Goal: Transaction & Acquisition: Purchase product/service

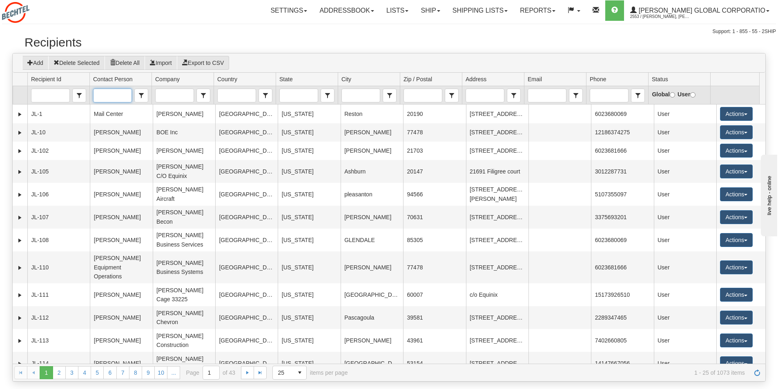
click at [113, 95] on input "Contact Person" at bounding box center [113, 95] width 38 height 13
click at [107, 136] on span "Alex Andalon" at bounding box center [120, 131] width 47 height 8
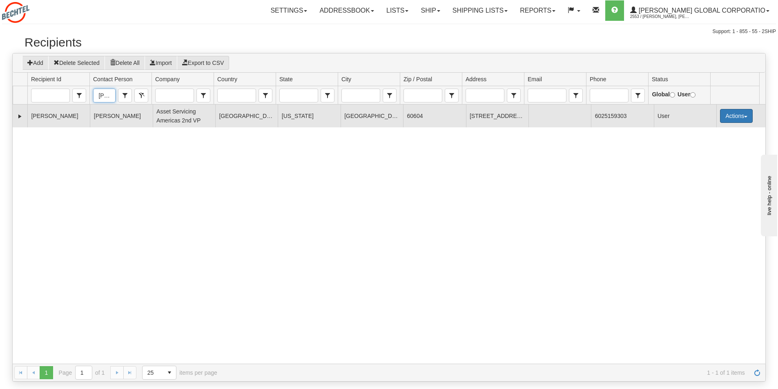
type input "Alex Andalon"
click at [744, 114] on button "Actions" at bounding box center [736, 116] width 33 height 14
click at [701, 171] on link "Ship" at bounding box center [719, 174] width 65 height 11
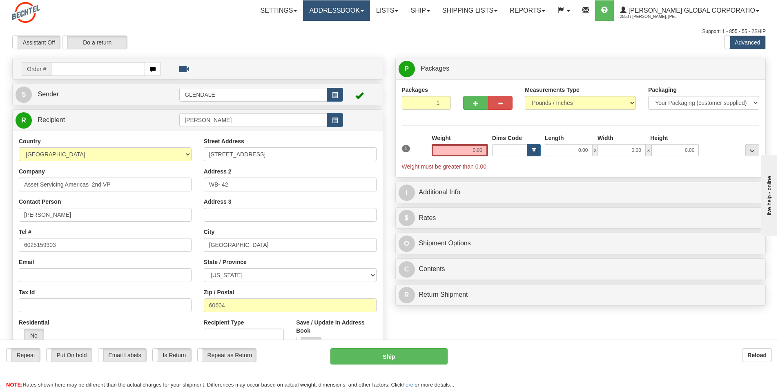
click at [364, 10] on span at bounding box center [362, 11] width 3 height 2
click at [335, 28] on span "Recipients" at bounding box center [326, 28] width 27 height 7
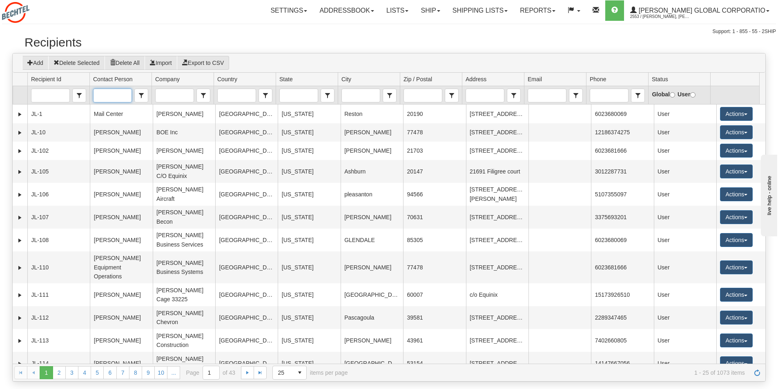
click at [101, 95] on input "Contact Person" at bounding box center [113, 95] width 38 height 13
type input "alex"
click at [119, 93] on input "alex" at bounding box center [113, 95] width 38 height 13
drag, startPoint x: 103, startPoint y: 94, endPoint x: 94, endPoint y: 94, distance: 9.8
click at [94, 94] on input "alex" at bounding box center [113, 95] width 38 height 13
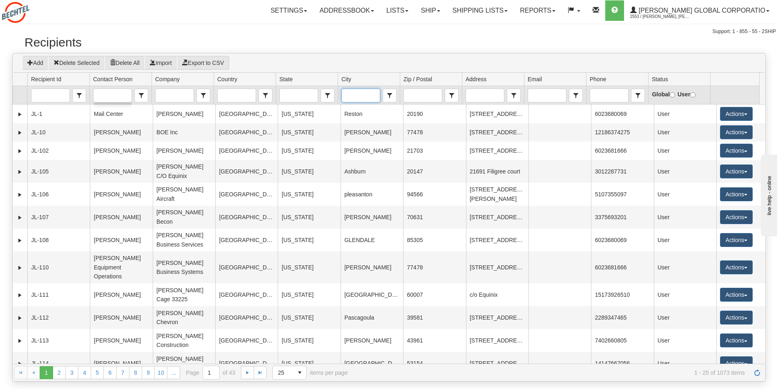
click at [353, 96] on input "City" at bounding box center [361, 95] width 38 height 13
click at [360, 106] on span "[GEOGRAPHIC_DATA]" at bounding box center [375, 109] width 60 height 8
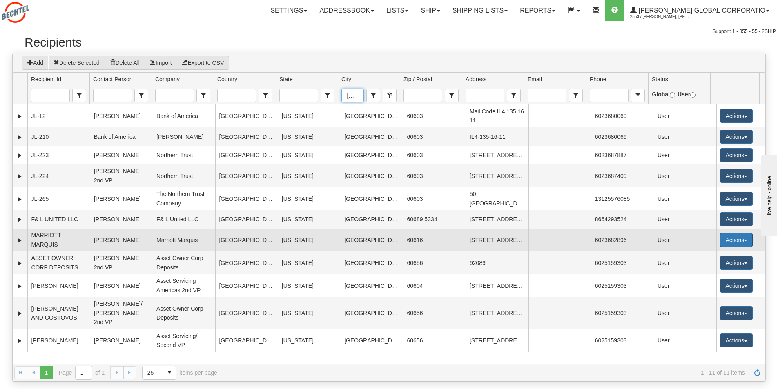
type input "[GEOGRAPHIC_DATA]"
click at [743, 247] on button "Actions" at bounding box center [736, 240] width 33 height 14
click at [705, 293] on link "Delete" at bounding box center [719, 287] width 65 height 11
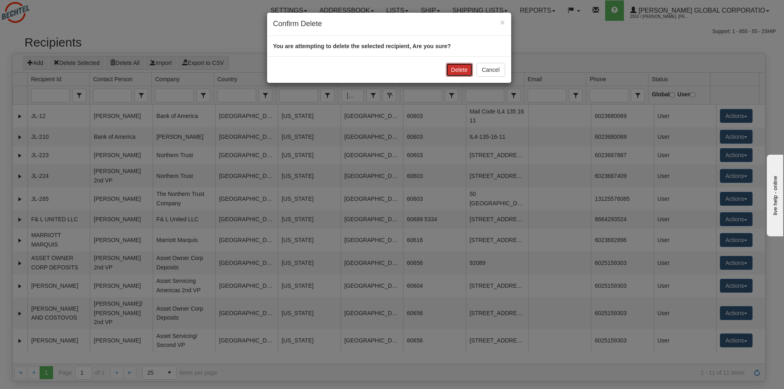
click at [457, 66] on button "Delete" at bounding box center [459, 70] width 27 height 14
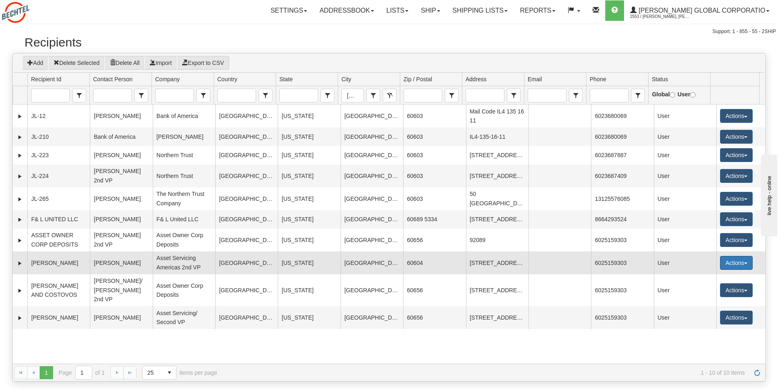
click at [744, 264] on span "button" at bounding box center [745, 264] width 3 height 2
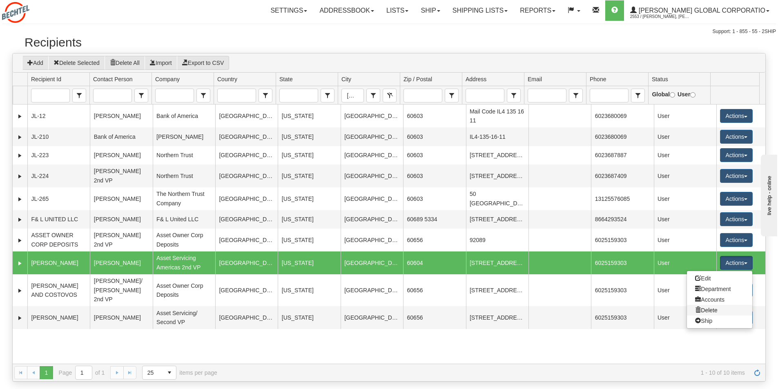
click at [705, 316] on link "Delete" at bounding box center [719, 310] width 65 height 11
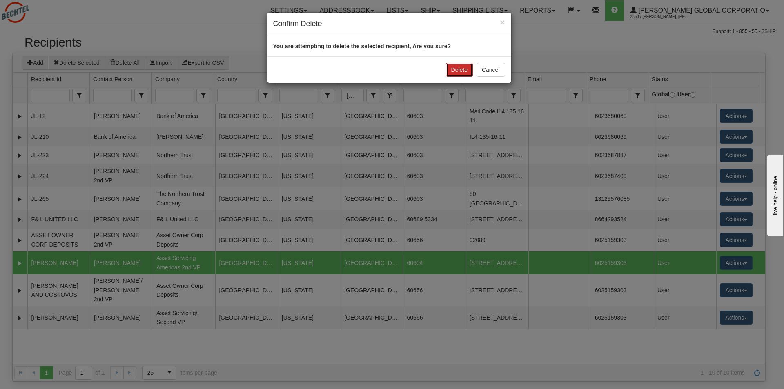
click at [452, 69] on button "Delete" at bounding box center [459, 70] width 27 height 14
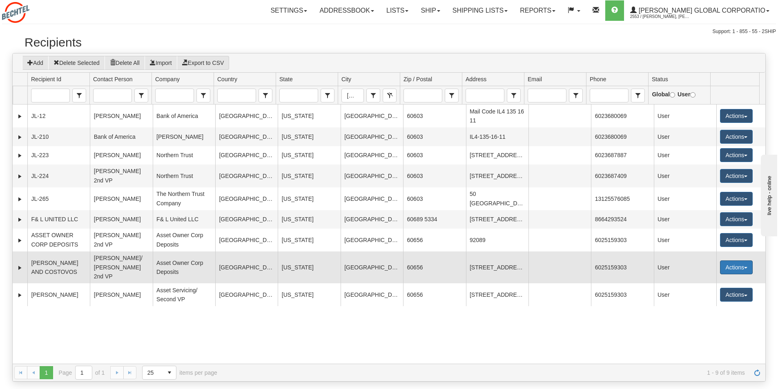
click at [742, 271] on button "Actions" at bounding box center [736, 267] width 33 height 14
click at [706, 319] on link "Delete" at bounding box center [719, 314] width 65 height 11
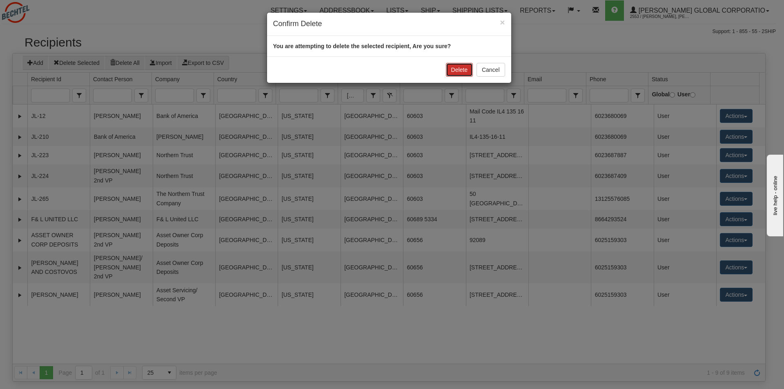
click at [458, 69] on button "Delete" at bounding box center [459, 70] width 27 height 14
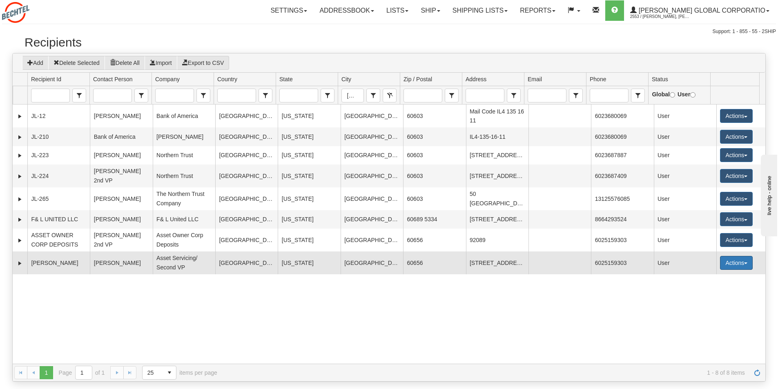
click at [744, 269] on button "Actions" at bounding box center [736, 263] width 33 height 14
click at [707, 326] on link "Ship" at bounding box center [719, 321] width 65 height 11
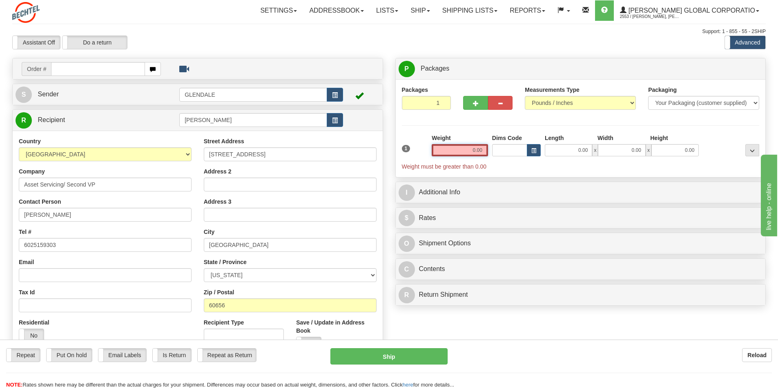
drag, startPoint x: 483, startPoint y: 149, endPoint x: 470, endPoint y: 149, distance: 12.2
click at [470, 149] on input "0.00" at bounding box center [460, 150] width 56 height 12
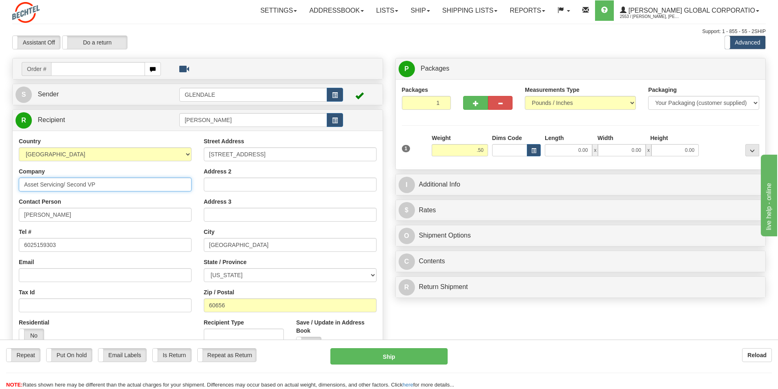
type input "0.50"
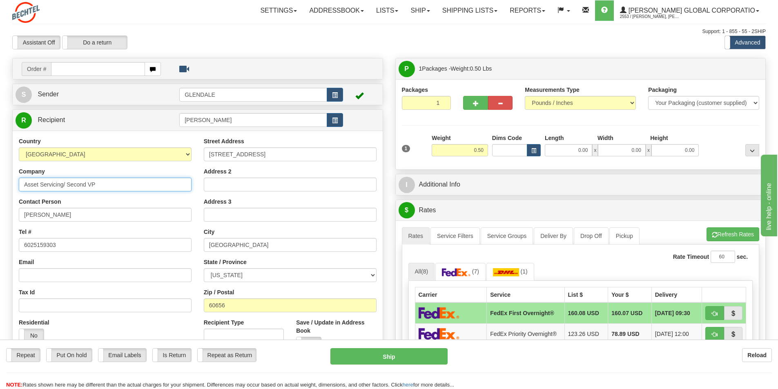
drag, startPoint x: 114, startPoint y: 185, endPoint x: 16, endPoint y: 183, distance: 98.0
click at [16, 183] on div "Country [GEOGRAPHIC_DATA] [GEOGRAPHIC_DATA] [GEOGRAPHIC_DATA] [GEOGRAPHIC_DATA]…" at bounding box center [105, 242] width 185 height 211
click at [33, 183] on input "Company" at bounding box center [105, 185] width 173 height 14
type input "Asset Owner Corporate Deposits"
drag, startPoint x: 247, startPoint y: 121, endPoint x: 174, endPoint y: 120, distance: 73.1
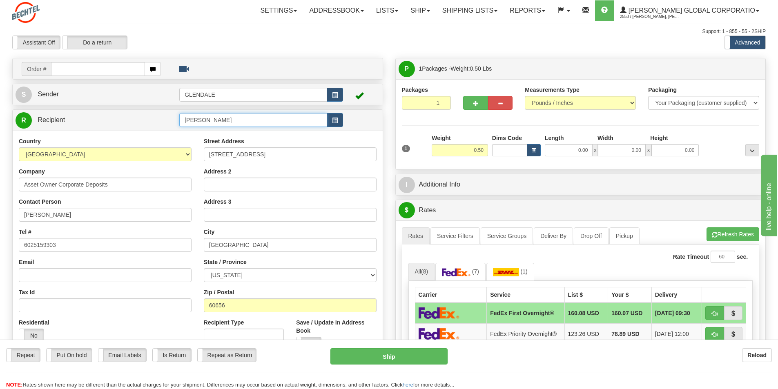
click at [174, 120] on tr "R Recipient [PERSON_NAME]" at bounding box center [198, 120] width 364 height 17
drag, startPoint x: 117, startPoint y: 180, endPoint x: 21, endPoint y: 186, distance: 96.6
click at [21, 186] on input "Asset Owner Corporate Deposits" at bounding box center [105, 185] width 173 height 14
drag, startPoint x: 233, startPoint y: 116, endPoint x: 165, endPoint y: 118, distance: 68.6
click at [165, 118] on tr "R Recipient [PERSON_NAME]" at bounding box center [198, 120] width 364 height 17
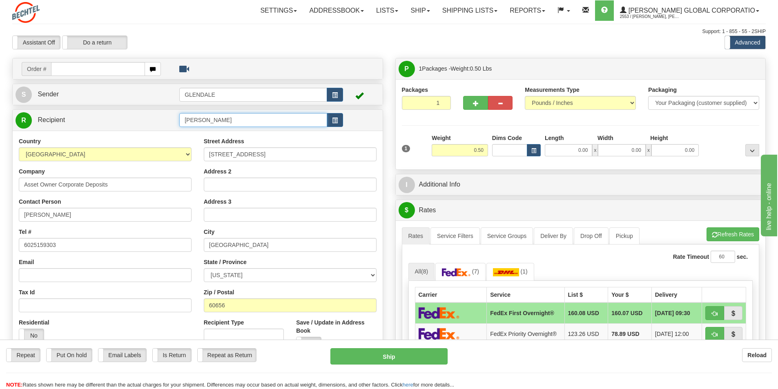
paste input "Asset Owner Corporate Deposits"
type input "Asset Owner Corporate Deposits"
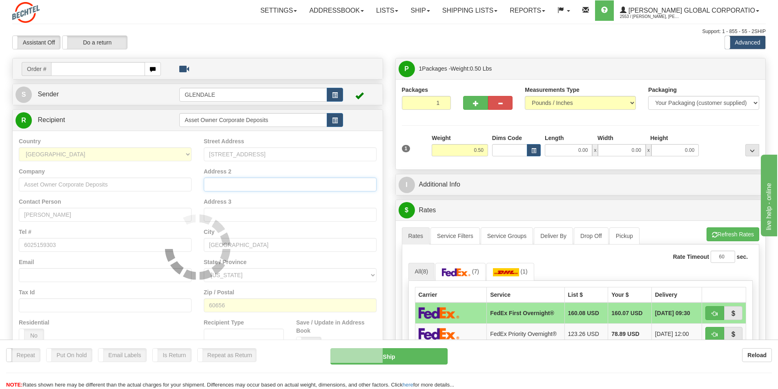
click at [218, 181] on div "Country [GEOGRAPHIC_DATA] [GEOGRAPHIC_DATA] [GEOGRAPHIC_DATA] [GEOGRAPHIC_DATA]…" at bounding box center [198, 247] width 370 height 232
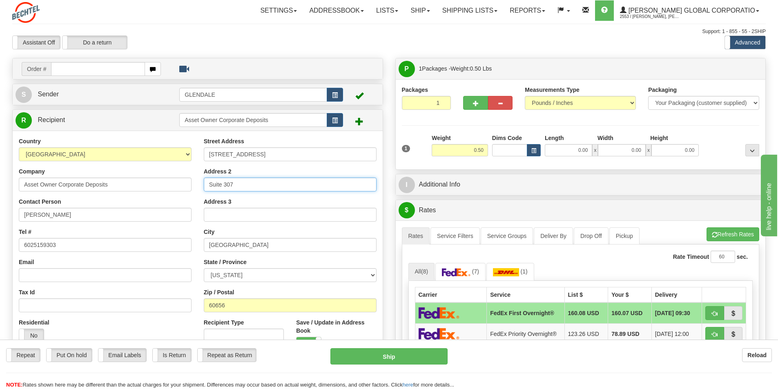
scroll to position [41, 0]
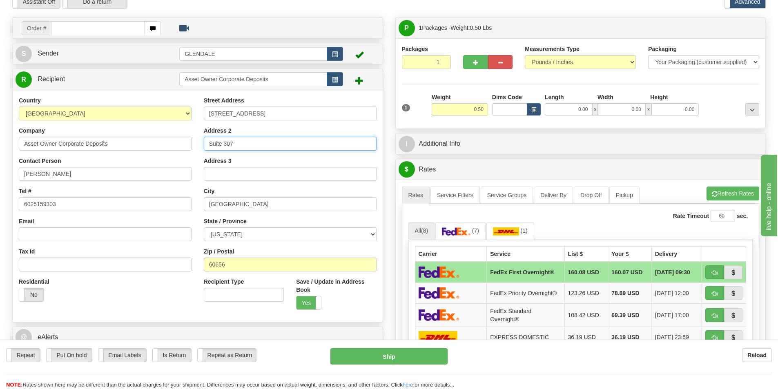
type input "Suite 307"
click at [235, 263] on input "60656" at bounding box center [290, 265] width 173 height 14
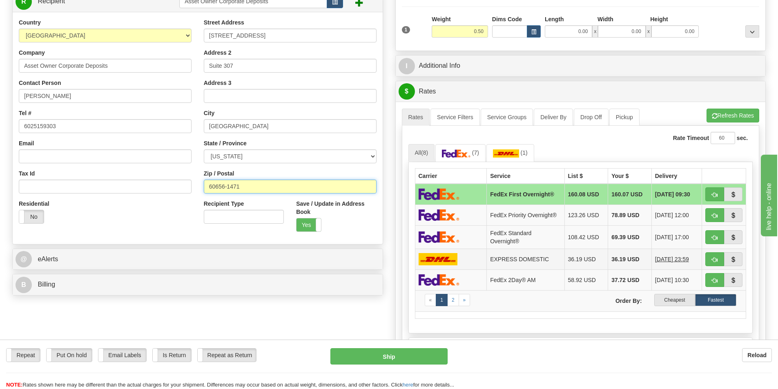
scroll to position [122, 0]
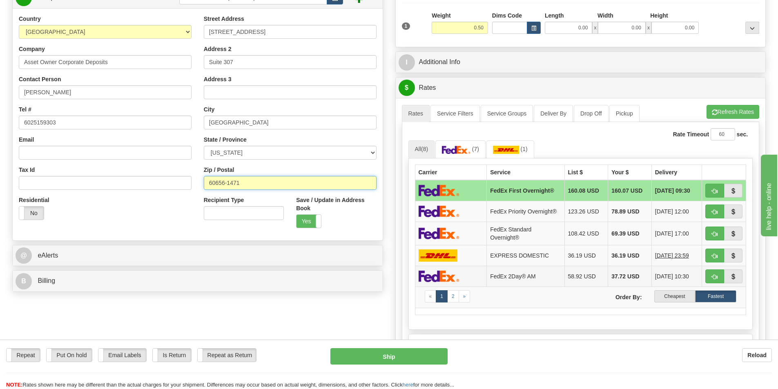
type input "60656-1471"
click at [451, 270] on td at bounding box center [451, 276] width 72 height 21
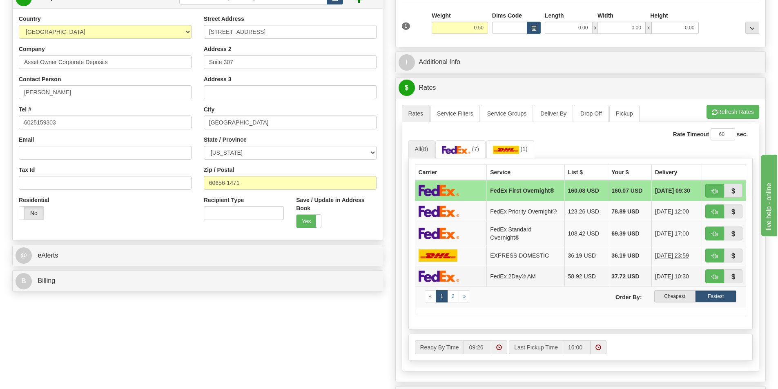
click at [444, 276] on img at bounding box center [439, 276] width 41 height 12
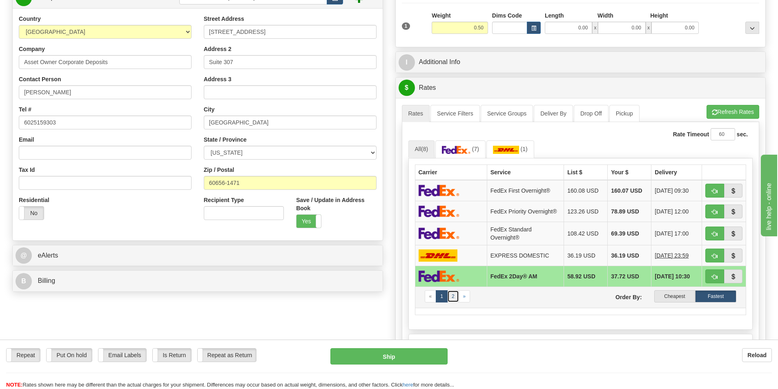
click at [453, 291] on link "2" at bounding box center [453, 296] width 12 height 12
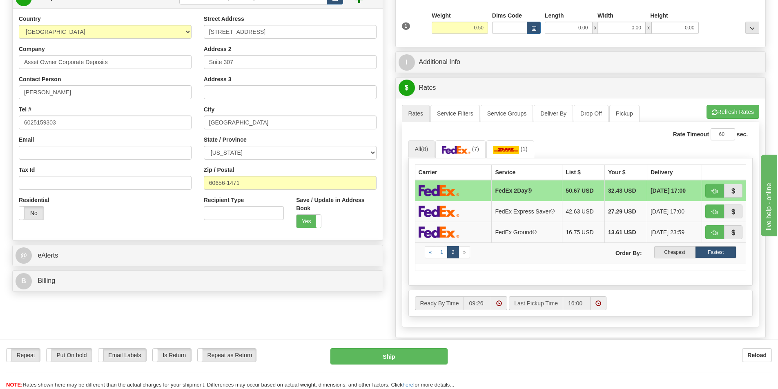
click at [441, 193] on img at bounding box center [439, 191] width 41 height 12
click at [383, 357] on button "Ship" at bounding box center [388, 356] width 117 height 16
type input "03"
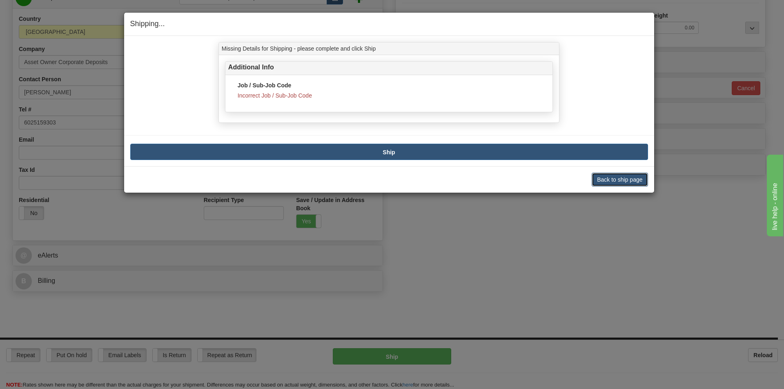
click at [625, 174] on button "Back to ship page" at bounding box center [620, 180] width 56 height 14
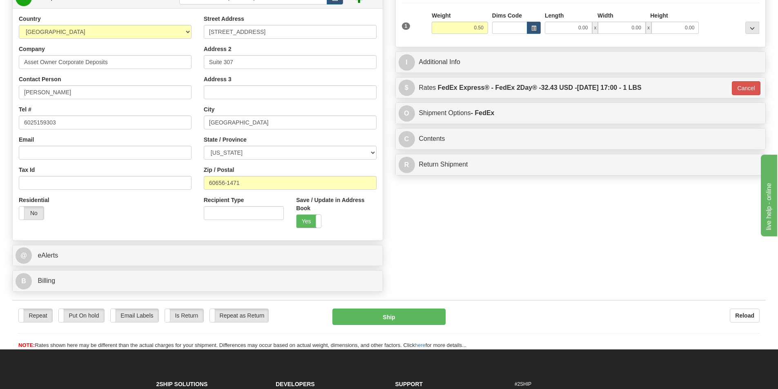
scroll to position [0, 0]
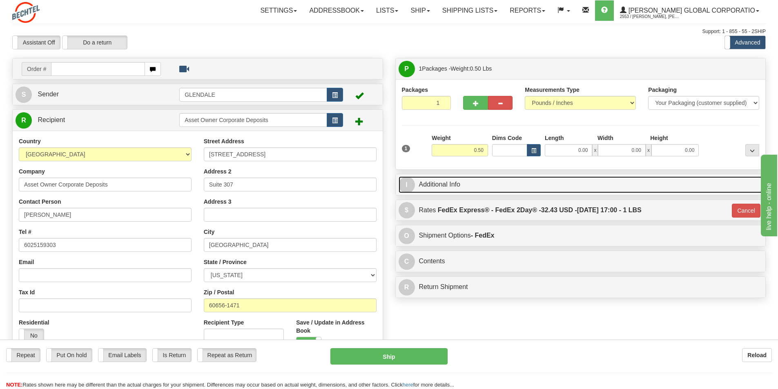
click at [442, 185] on link "I Additional Info" at bounding box center [580, 184] width 364 height 17
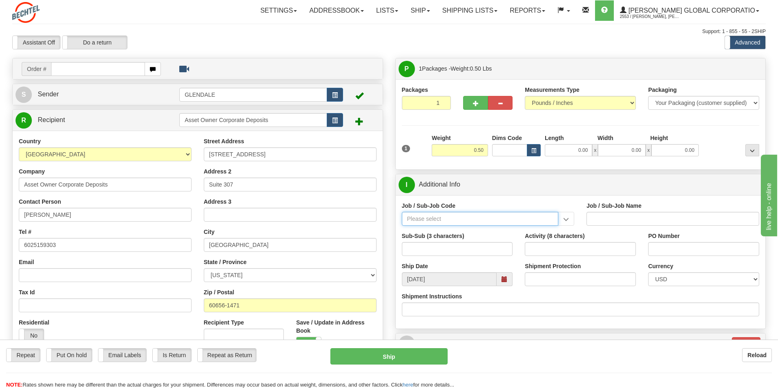
click at [414, 222] on input "Job / Sub-Job Code" at bounding box center [480, 219] width 157 height 14
type input "Y"
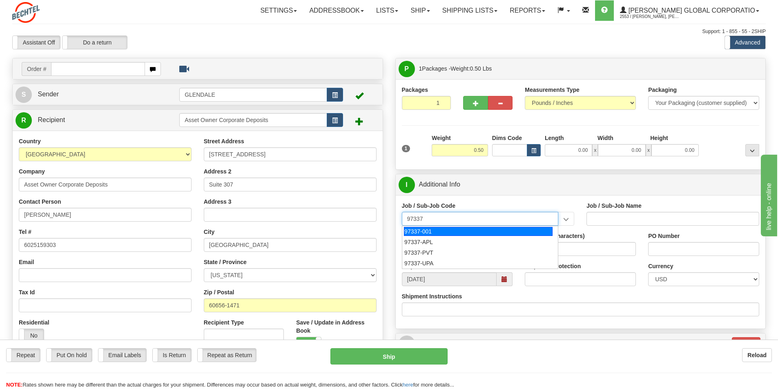
click at [415, 232] on div "97337-001" at bounding box center [478, 231] width 149 height 9
type input "97337-001"
type input "MED & DENTAL BENEFIT - CONTROLLER COSTS"
type input "97337-001"
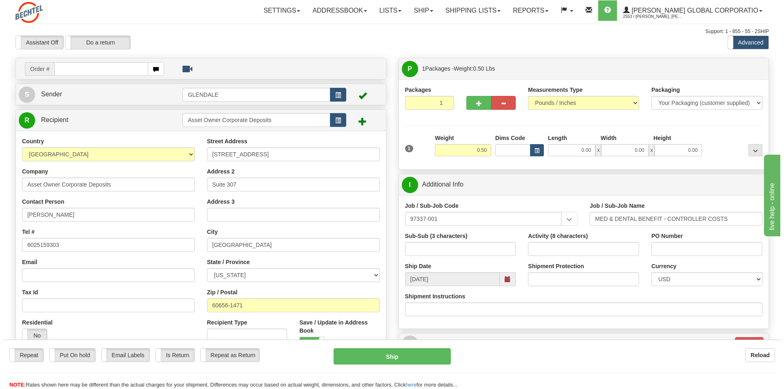
scroll to position [163, 0]
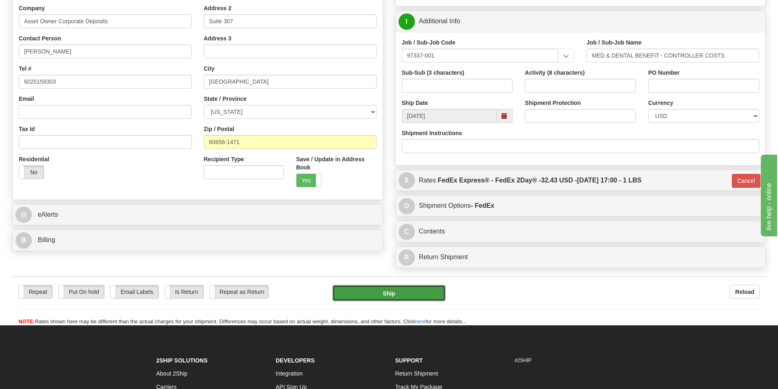
click at [389, 290] on button "Ship" at bounding box center [388, 293] width 113 height 16
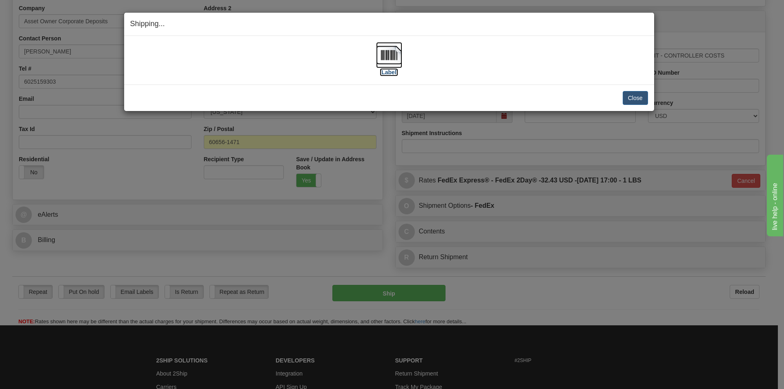
click at [389, 52] on img at bounding box center [389, 55] width 26 height 26
click at [386, 55] on img at bounding box center [389, 55] width 26 height 26
drag, startPoint x: 633, startPoint y: 99, endPoint x: 681, endPoint y: 76, distance: 53.3
click at [633, 99] on button "Close" at bounding box center [635, 98] width 25 height 14
